Goal: Task Accomplishment & Management: Use online tool/utility

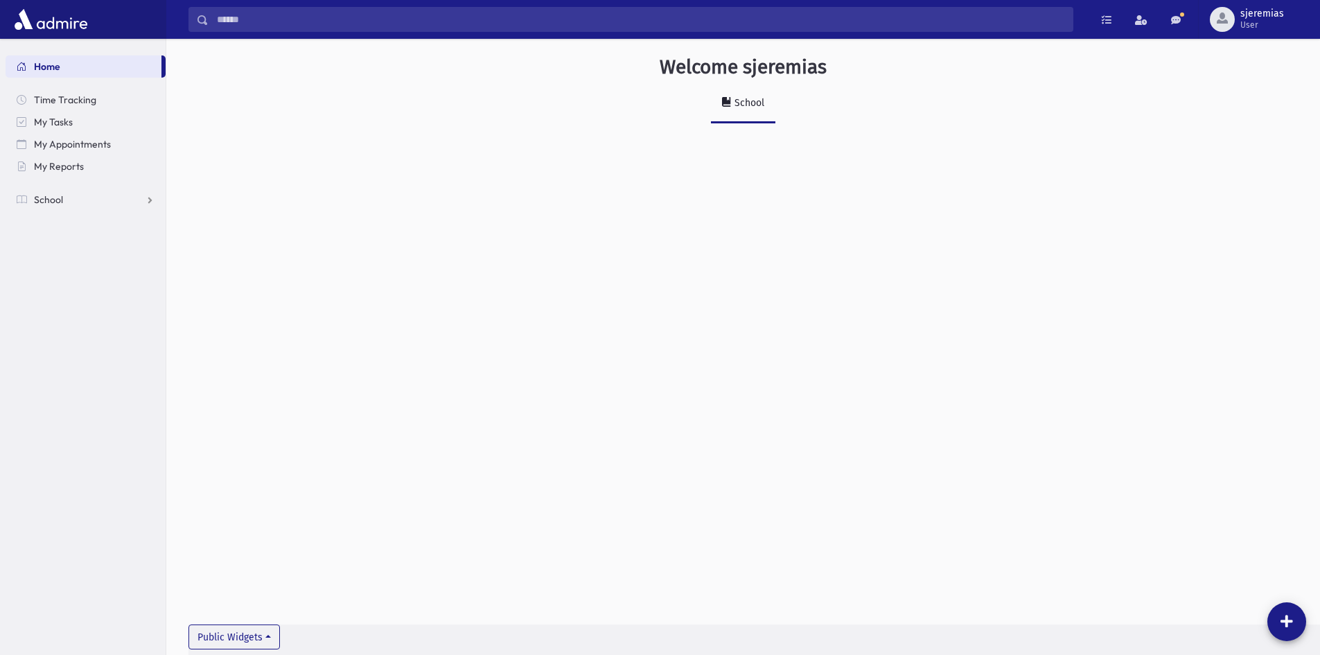
click at [733, 102] on div "School" at bounding box center [748, 103] width 33 height 12
click at [49, 100] on span "Time Tracking" at bounding box center [65, 100] width 62 height 12
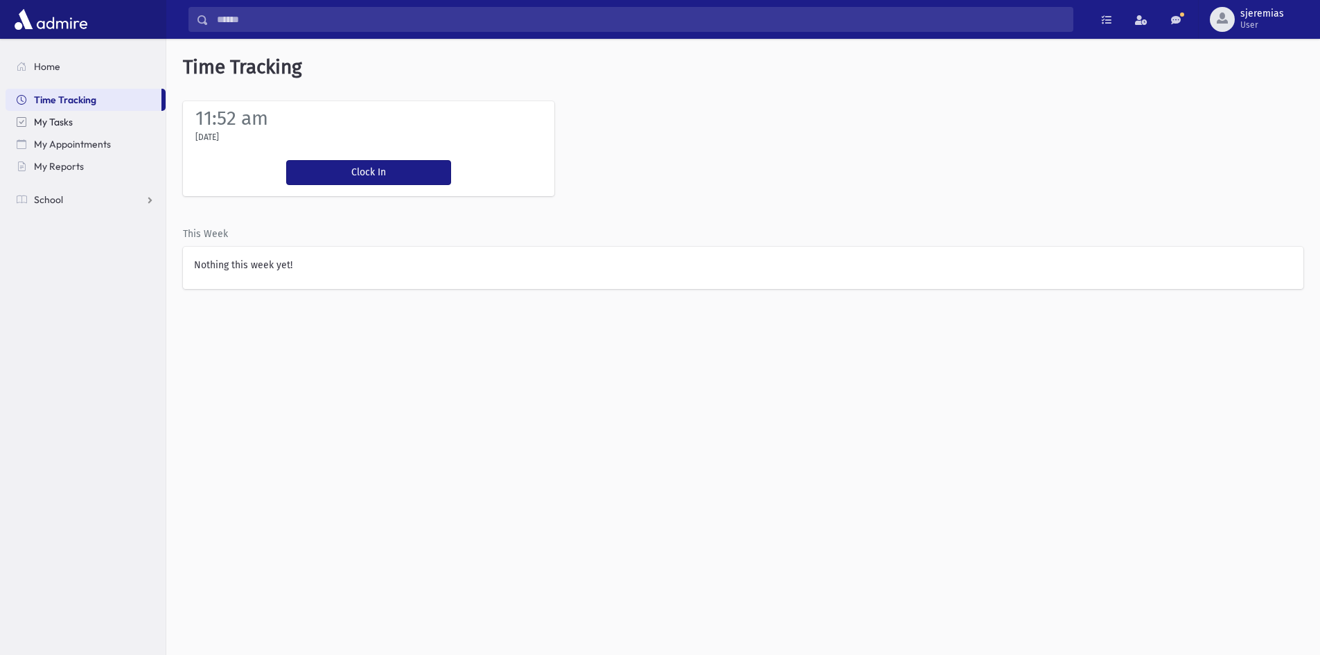
click at [56, 123] on span "My Tasks" at bounding box center [53, 122] width 39 height 12
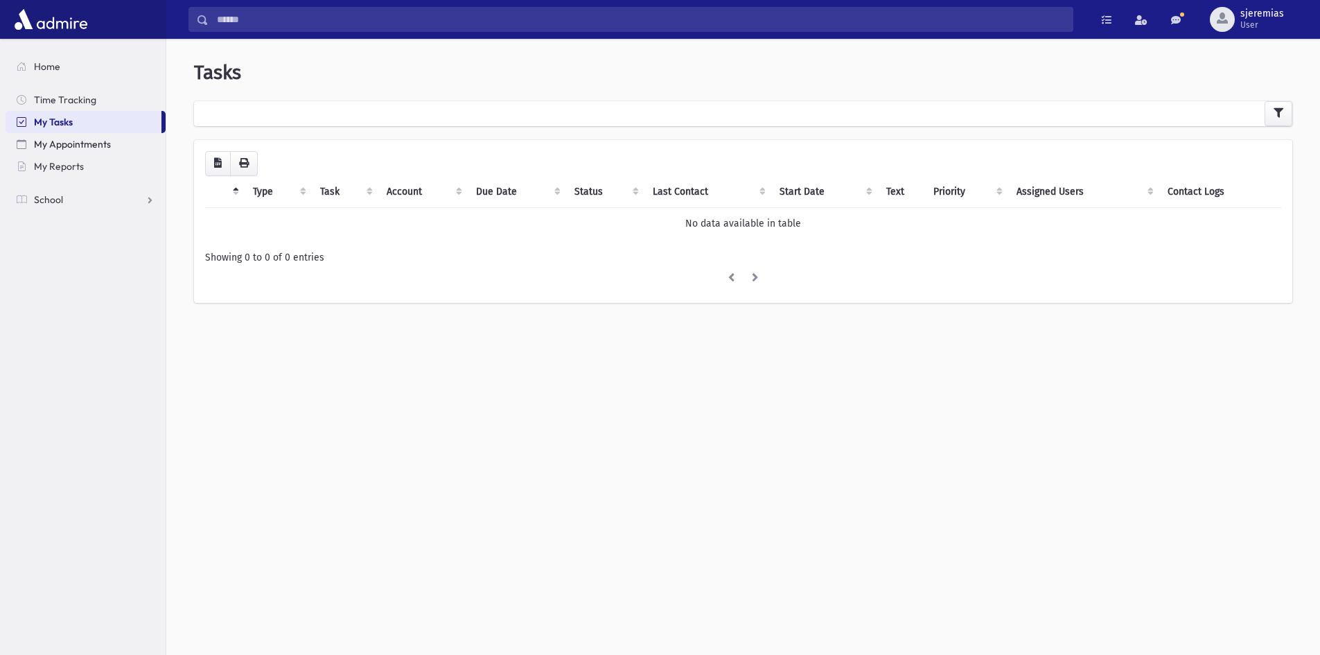
click at [56, 142] on span "My Appointments" at bounding box center [72, 144] width 77 height 12
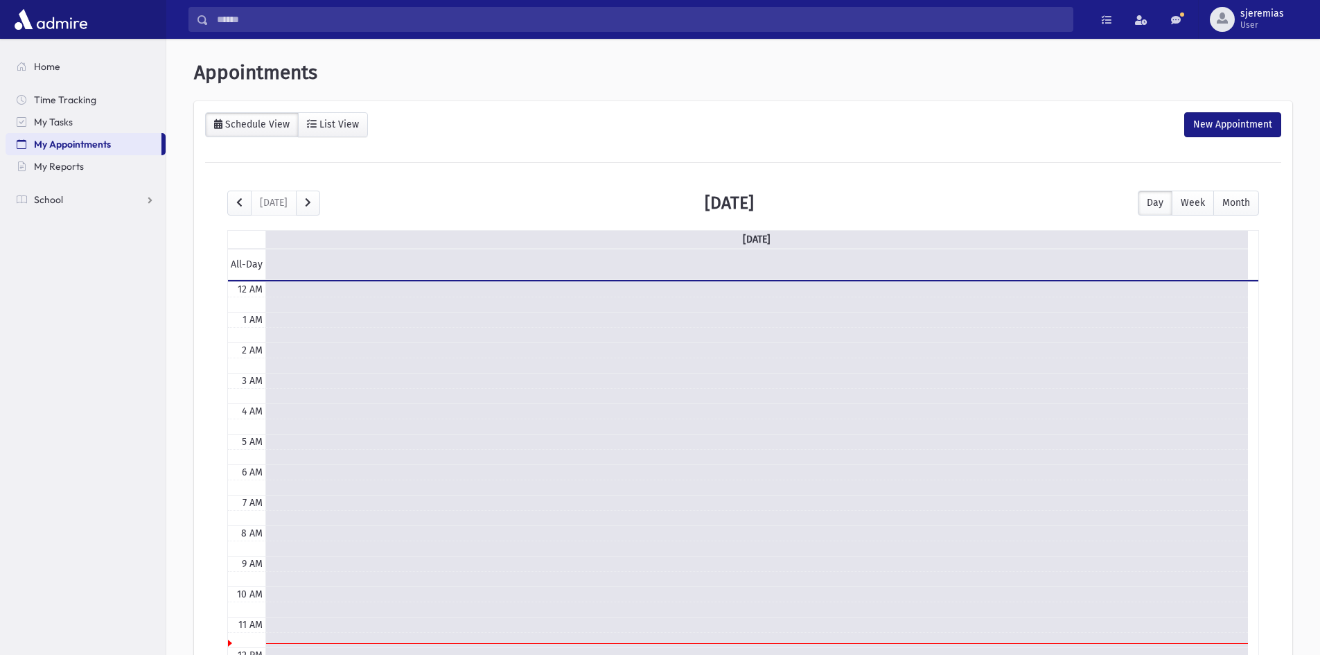
scroll to position [184, 0]
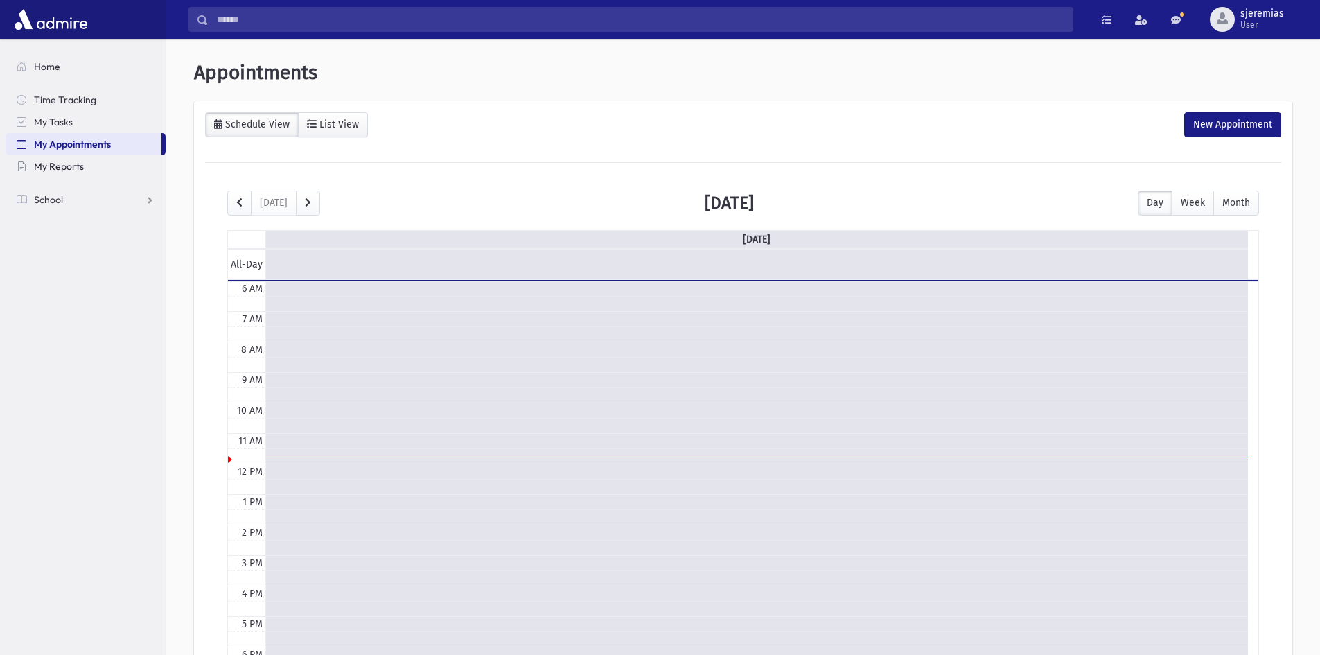
click at [55, 165] on span "My Reports" at bounding box center [59, 166] width 50 height 12
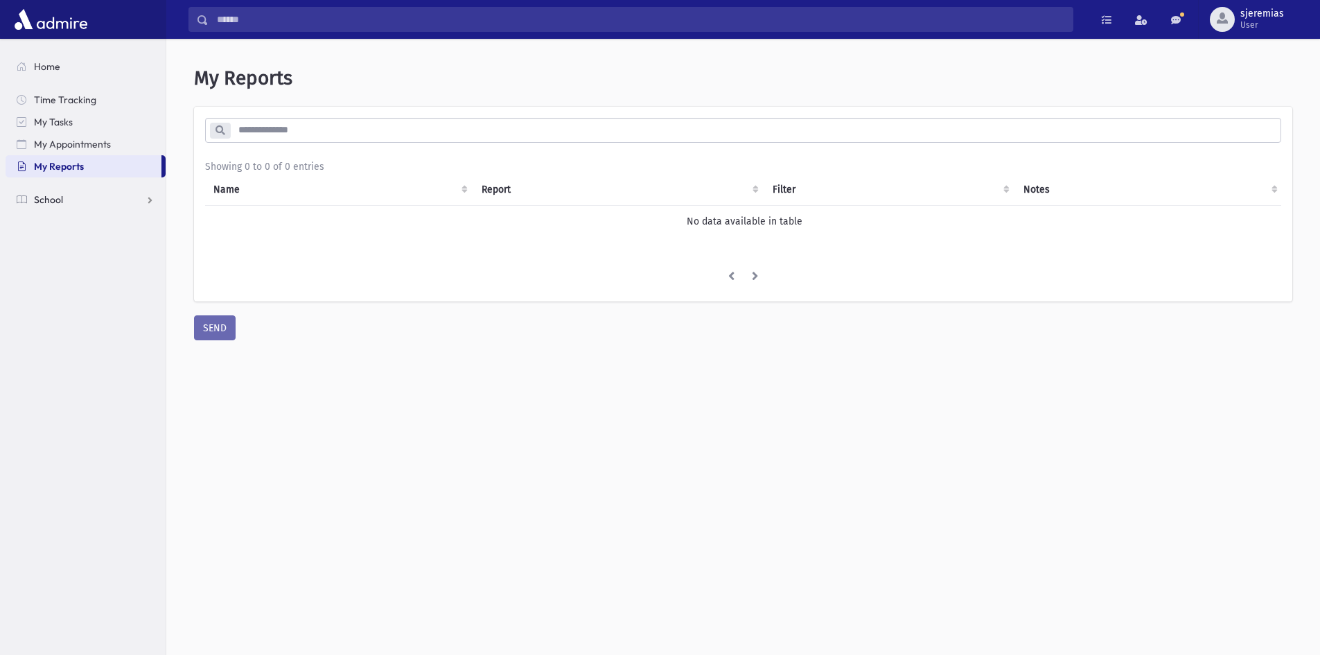
click at [48, 201] on span "School" at bounding box center [48, 199] width 29 height 12
click at [58, 240] on span "Attendance" at bounding box center [67, 244] width 51 height 12
click at [67, 259] on link "Entry" at bounding box center [86, 266] width 160 height 22
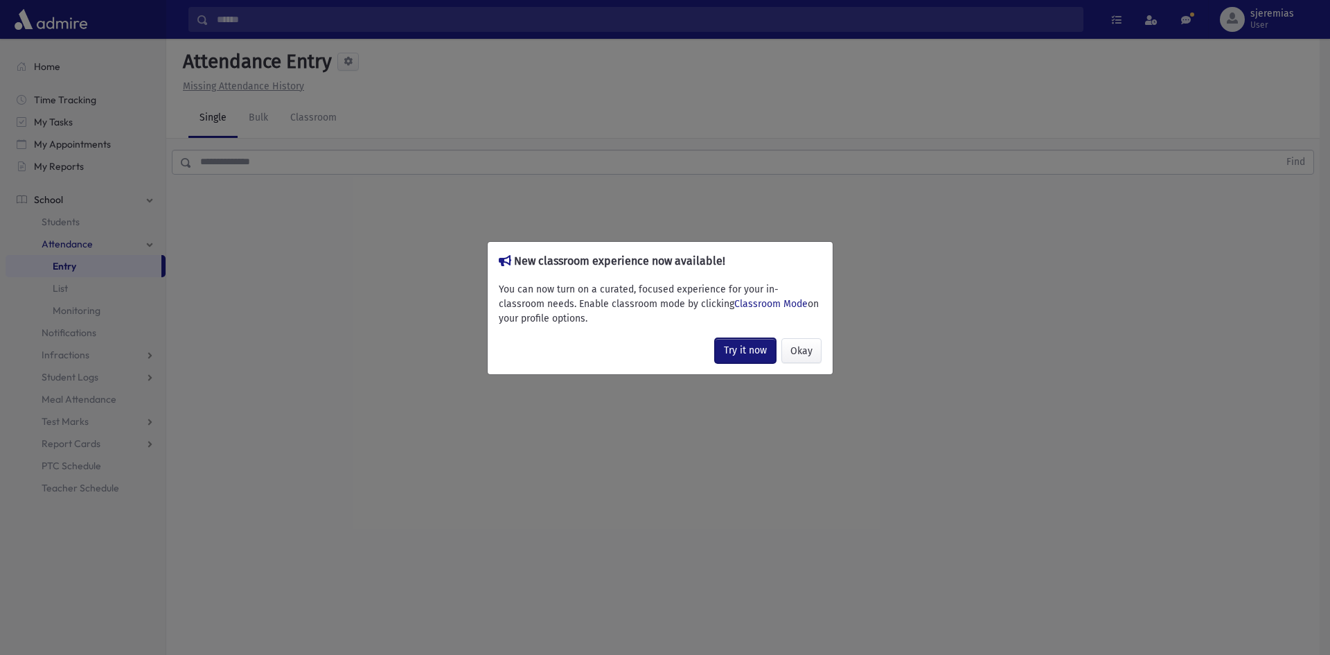
click at [756, 355] on link "Try it now" at bounding box center [745, 350] width 61 height 25
